Goal: Task Accomplishment & Management: Manage account settings

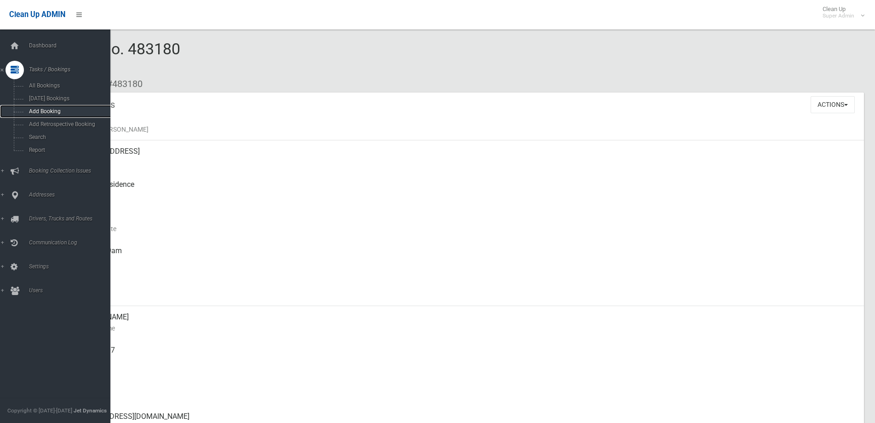
click at [46, 109] on span "Add Booking" at bounding box center [68, 111] width 84 height 6
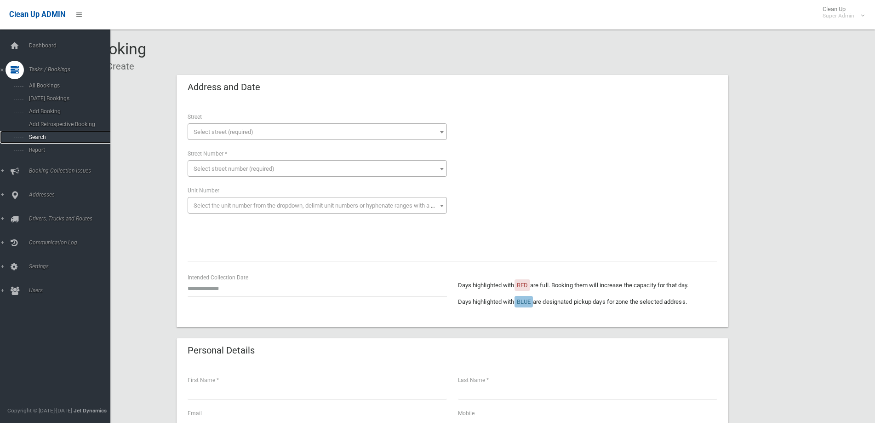
click at [35, 134] on span "Search" at bounding box center [68, 137] width 84 height 6
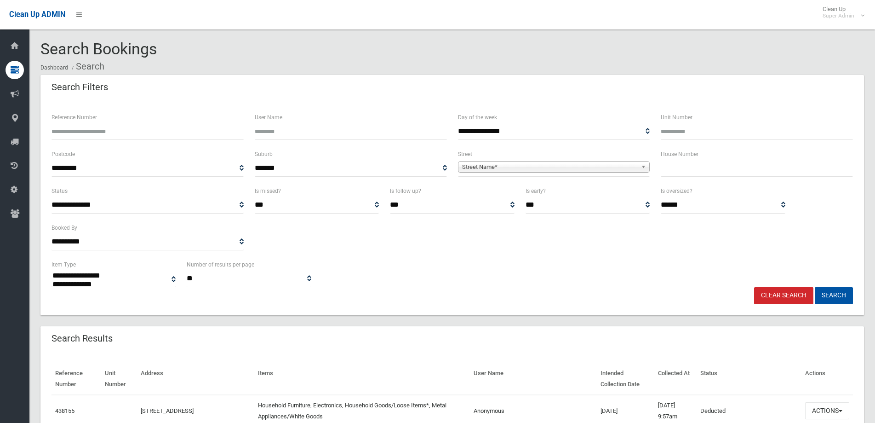
select select
click at [704, 168] on input "text" at bounding box center [757, 168] width 192 height 17
type input "**"
click at [643, 167] on b at bounding box center [645, 166] width 8 height 11
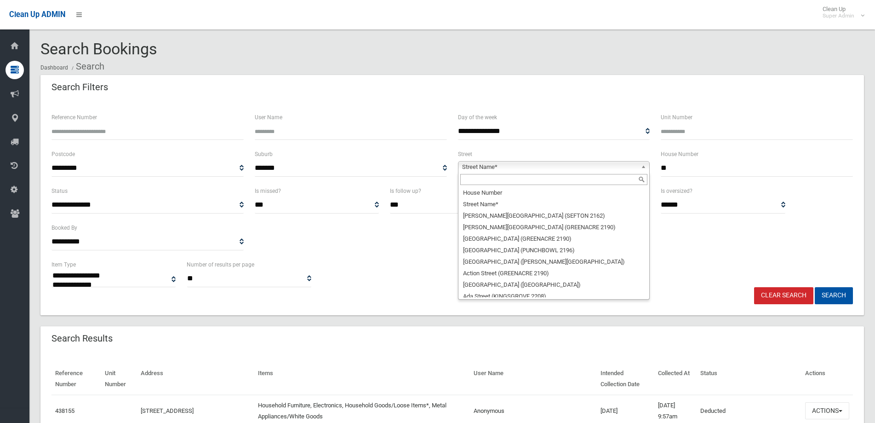
click at [472, 181] on input "text" at bounding box center [555, 179] width 188 height 11
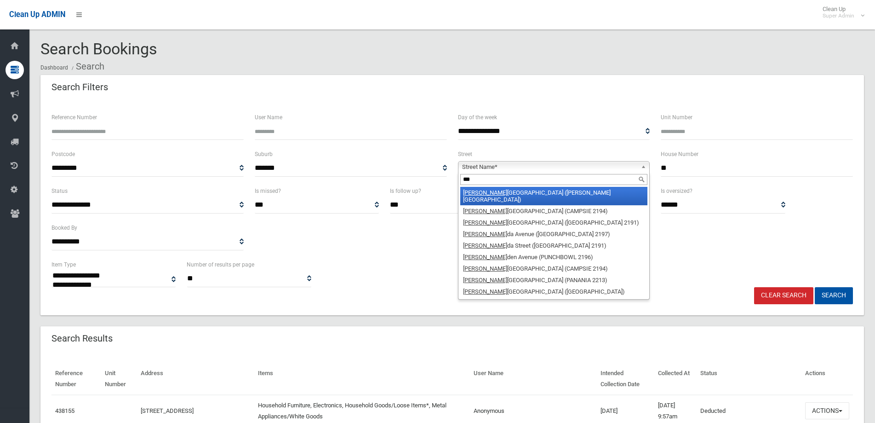
type input "****"
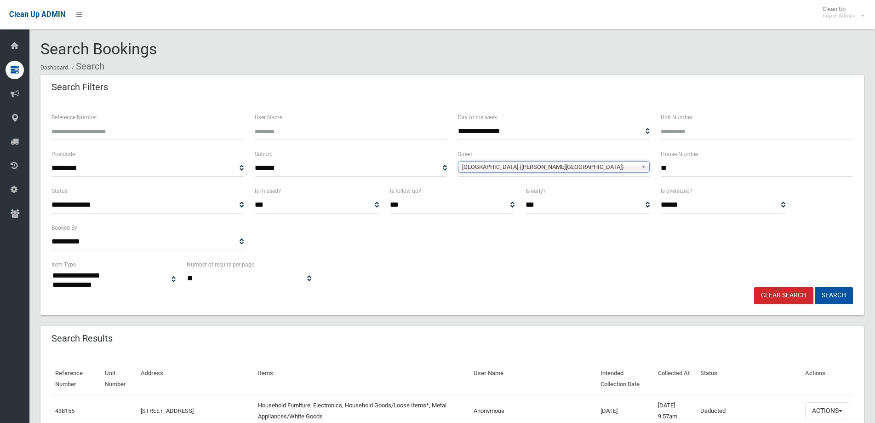
click at [644, 167] on b at bounding box center [645, 166] width 8 height 11
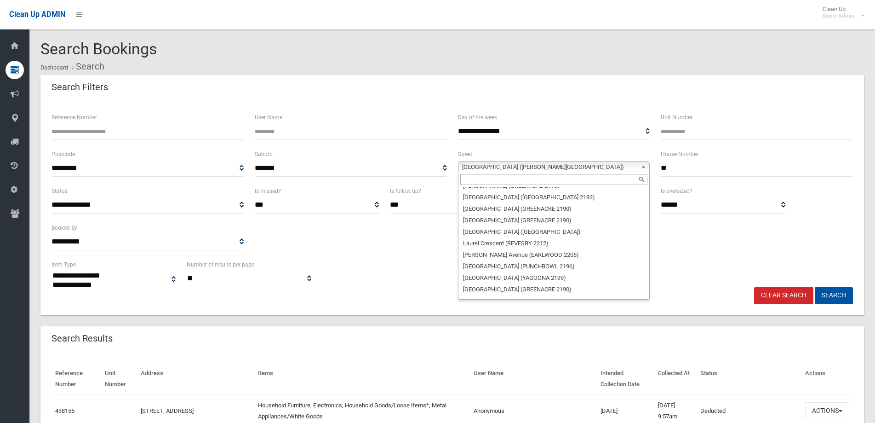
scroll to position [14462, 0]
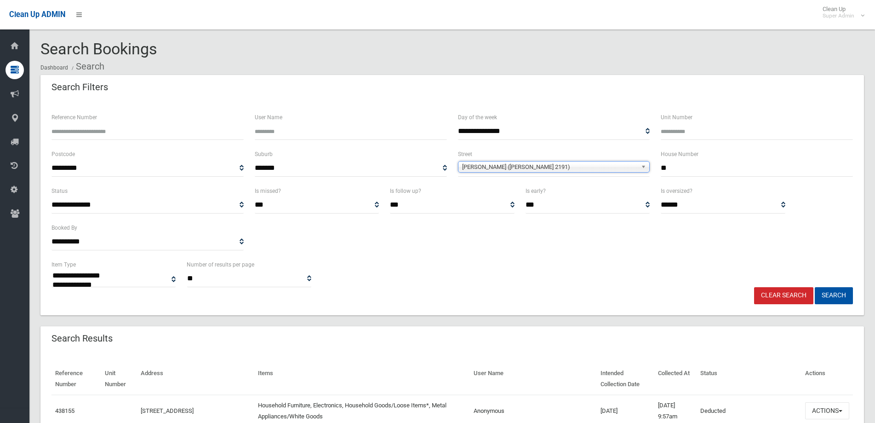
click at [644, 167] on b at bounding box center [645, 166] width 8 height 11
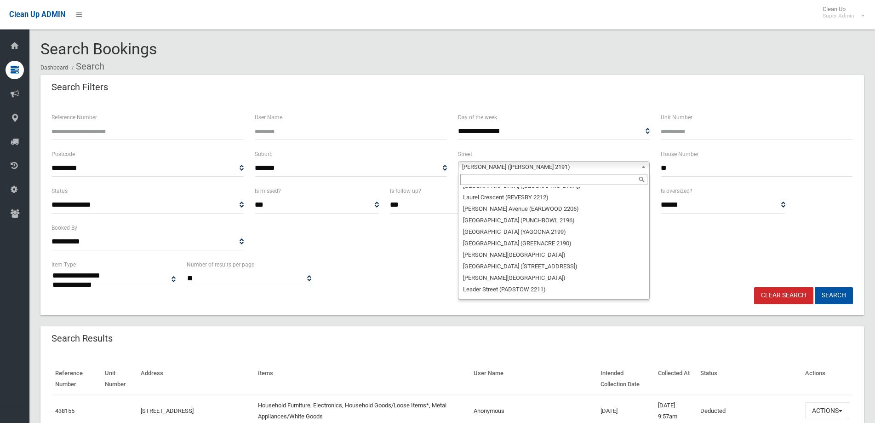
scroll to position [14457, 0]
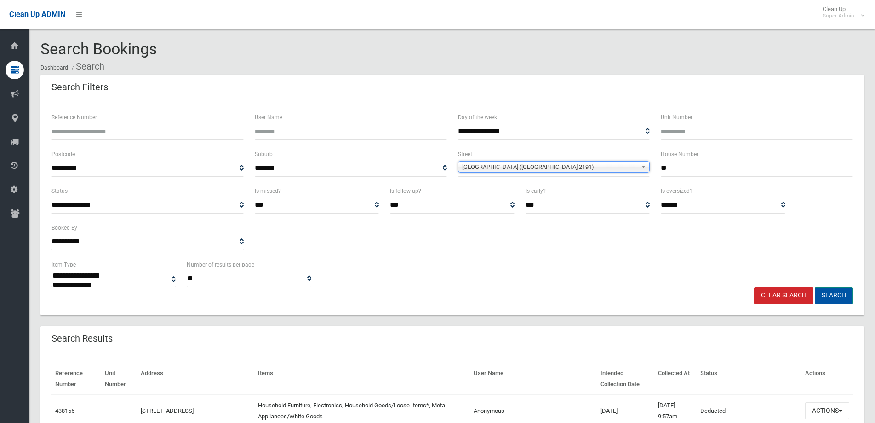
click at [836, 294] on button "Search" at bounding box center [834, 295] width 38 height 17
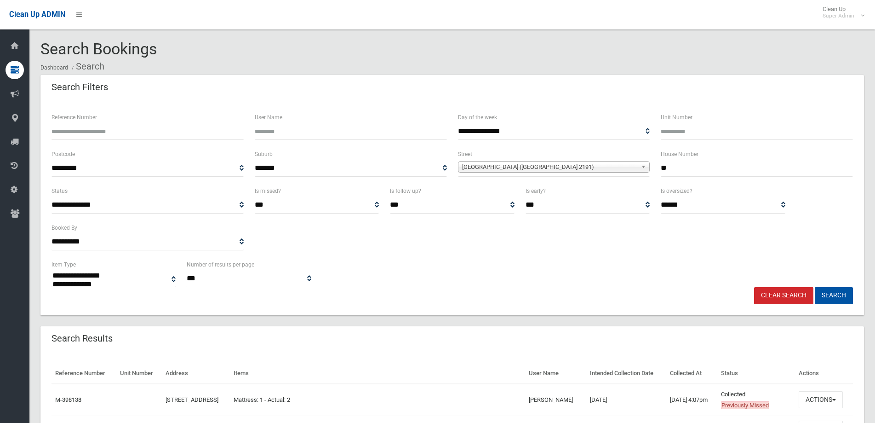
select select
click at [792, 295] on link "Clear Search" at bounding box center [783, 295] width 59 height 17
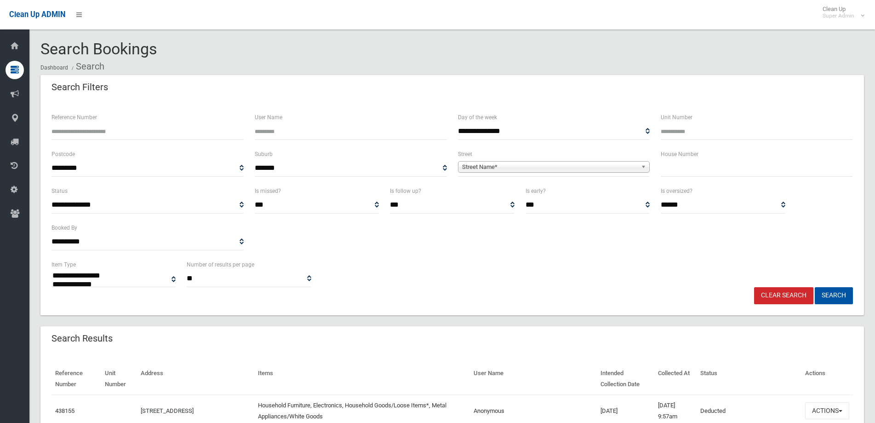
select select
click at [681, 166] on input "text" at bounding box center [757, 168] width 192 height 17
type input "**"
click at [528, 170] on span "Street Name*" at bounding box center [550, 166] width 176 height 11
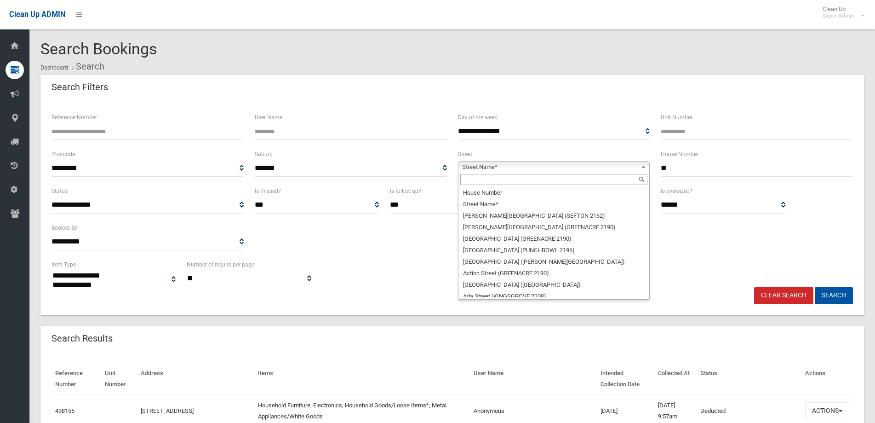
click at [487, 179] on input "text" at bounding box center [555, 179] width 188 height 11
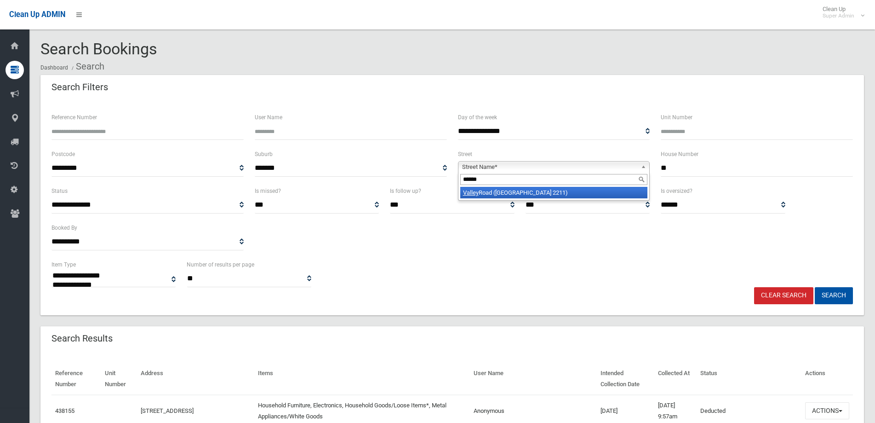
type input "******"
click at [496, 191] on li "Valley Road (PADSTOW HEIGHTS 2211)" at bounding box center [555, 193] width 188 height 12
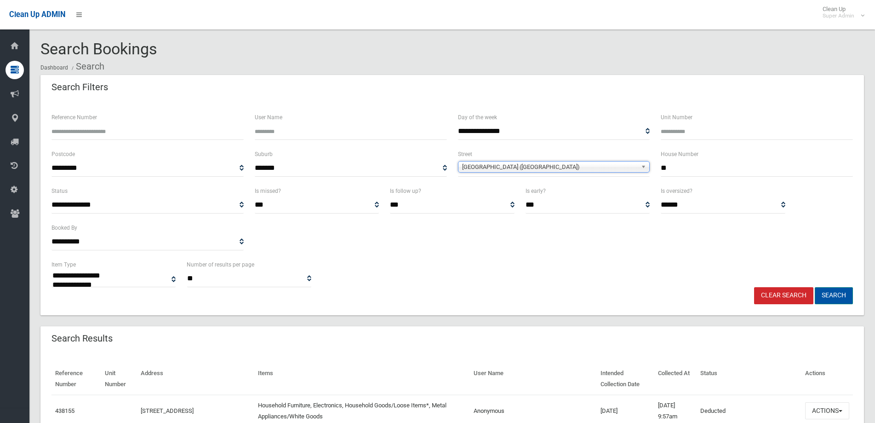
click at [843, 294] on button "Search" at bounding box center [834, 295] width 38 height 17
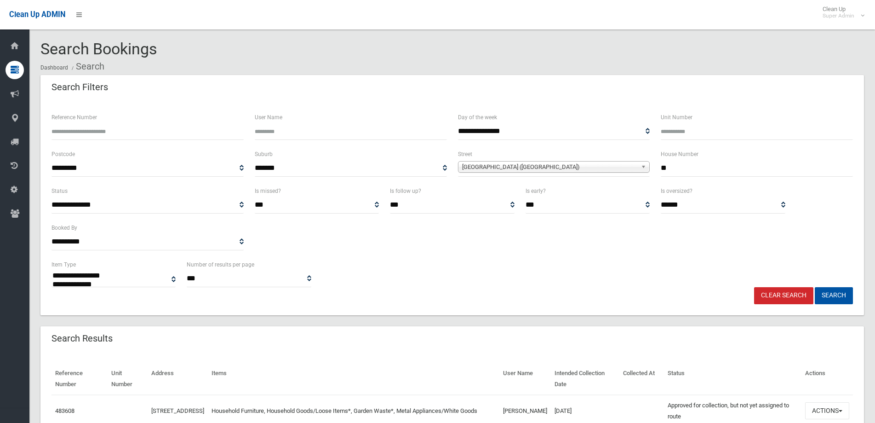
select select
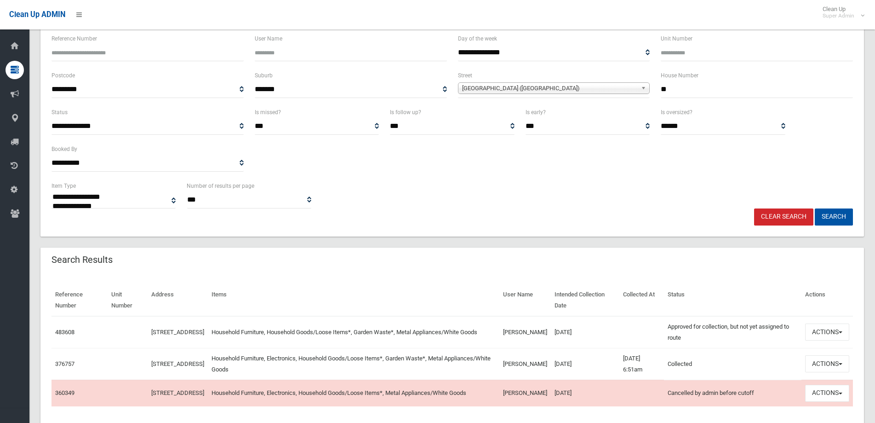
scroll to position [92, 0]
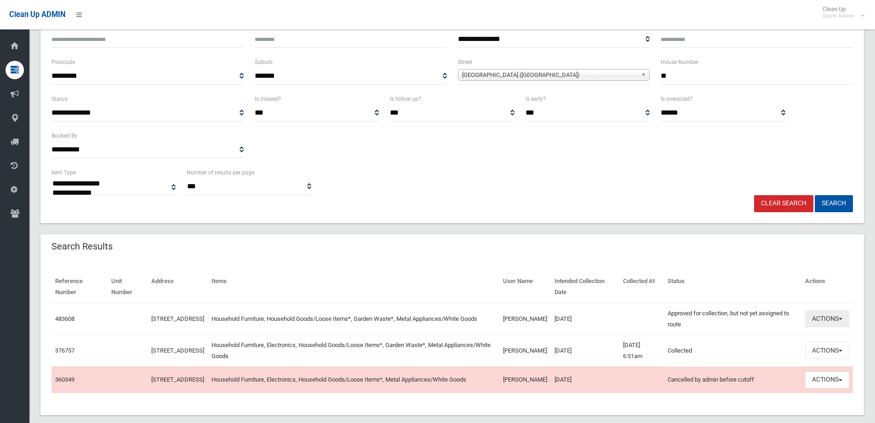
click at [840, 317] on button "Actions" at bounding box center [828, 318] width 44 height 17
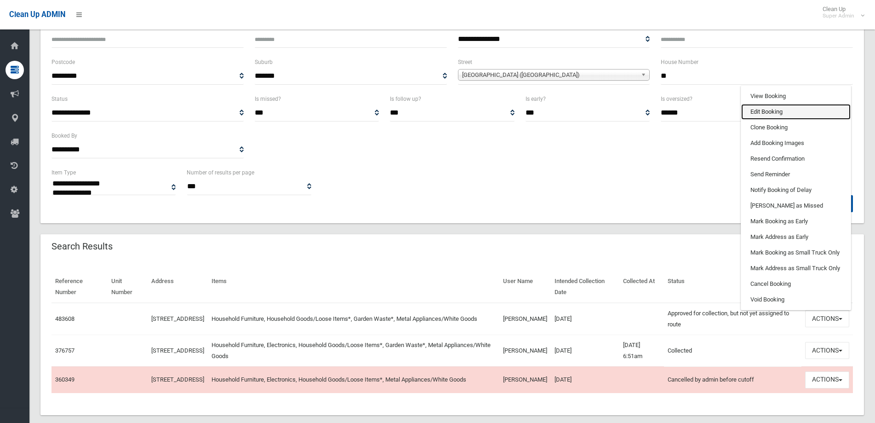
click at [765, 111] on link "Edit Booking" at bounding box center [796, 112] width 109 height 16
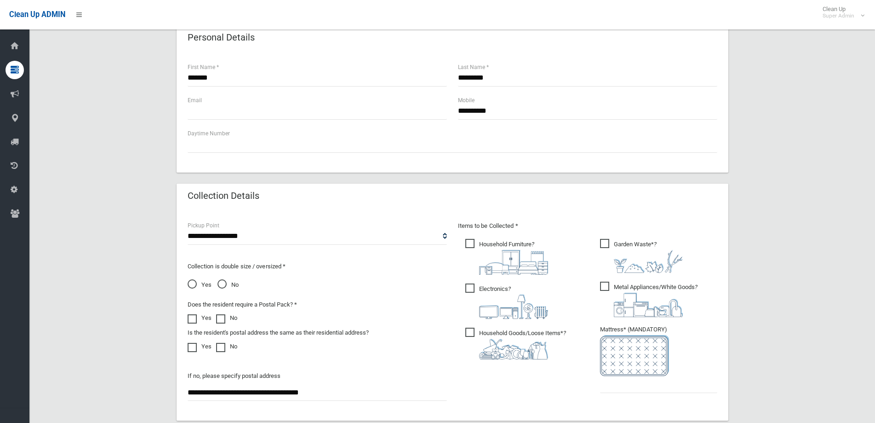
scroll to position [368, 0]
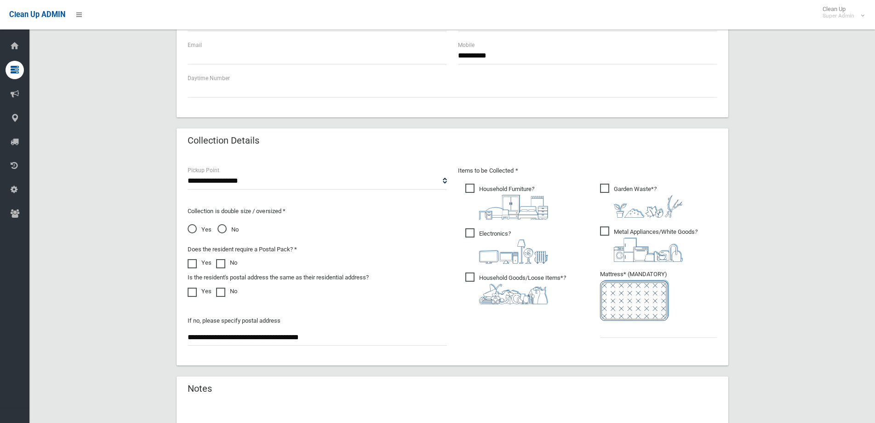
click at [190, 228] on span "Yes" at bounding box center [200, 229] width 24 height 11
click at [621, 333] on input "text" at bounding box center [658, 329] width 117 height 17
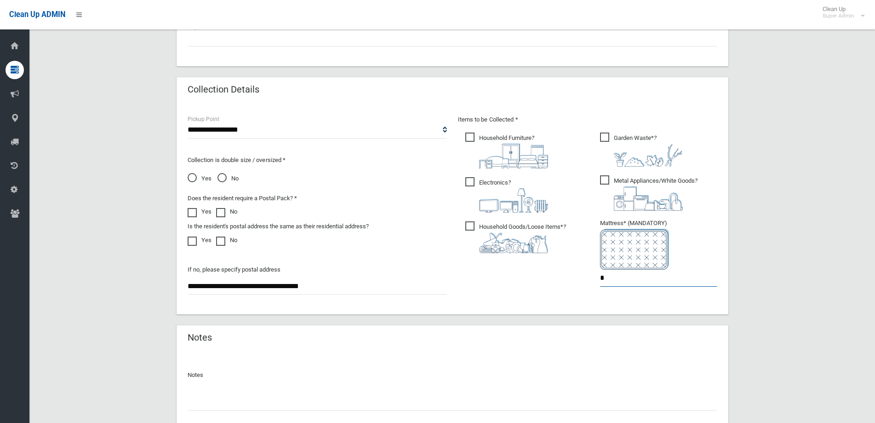
scroll to position [488, 0]
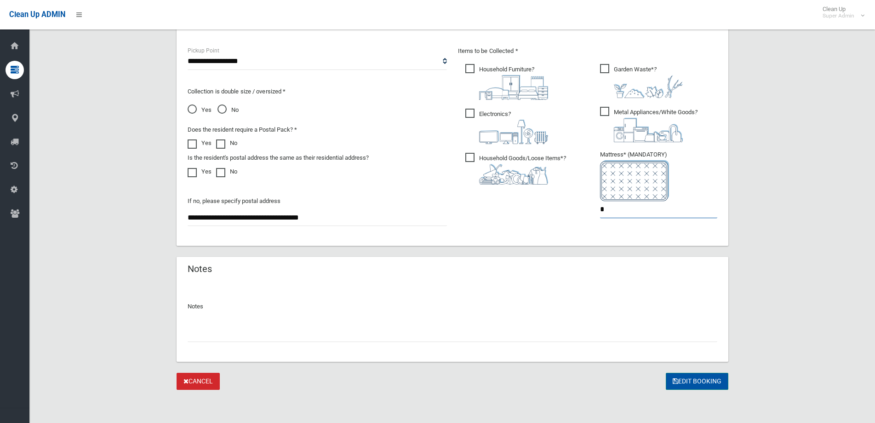
type input "*"
click at [710, 383] on button "Edit Booking" at bounding box center [697, 381] width 63 height 17
